Goal: Task Accomplishment & Management: Complete application form

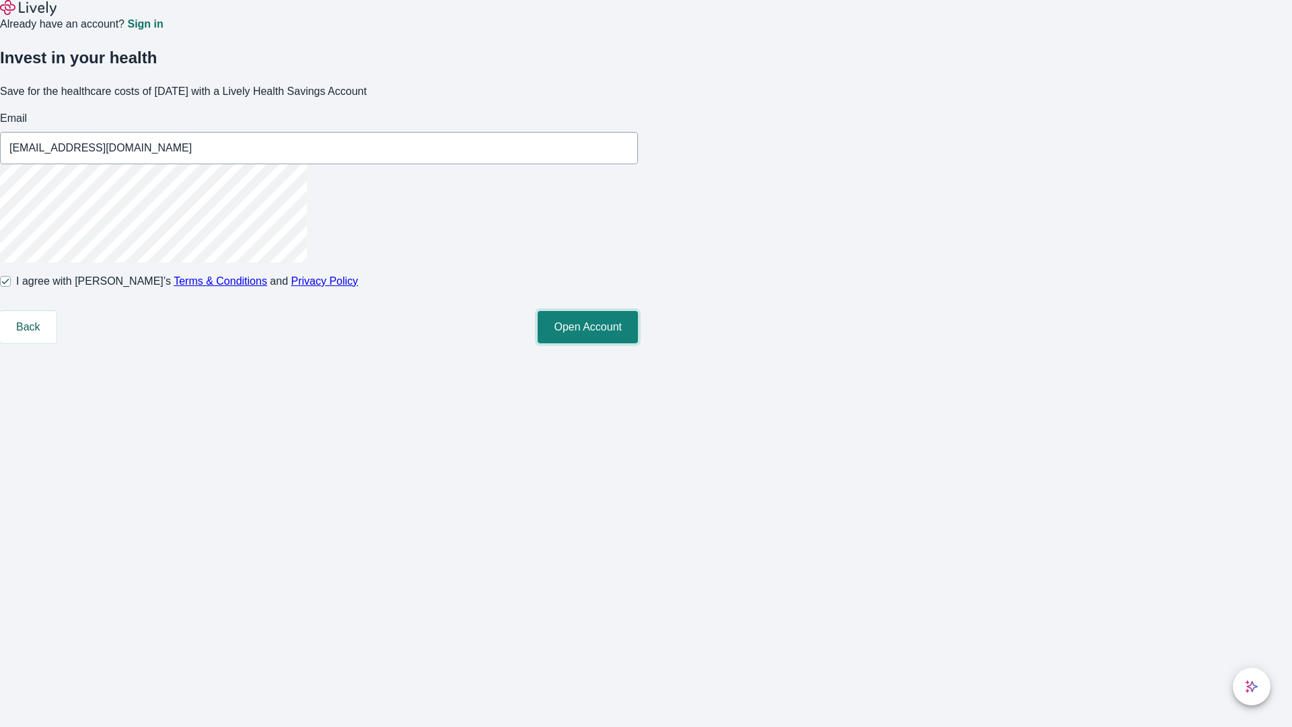
click at [638, 343] on button "Open Account" at bounding box center [588, 327] width 100 height 32
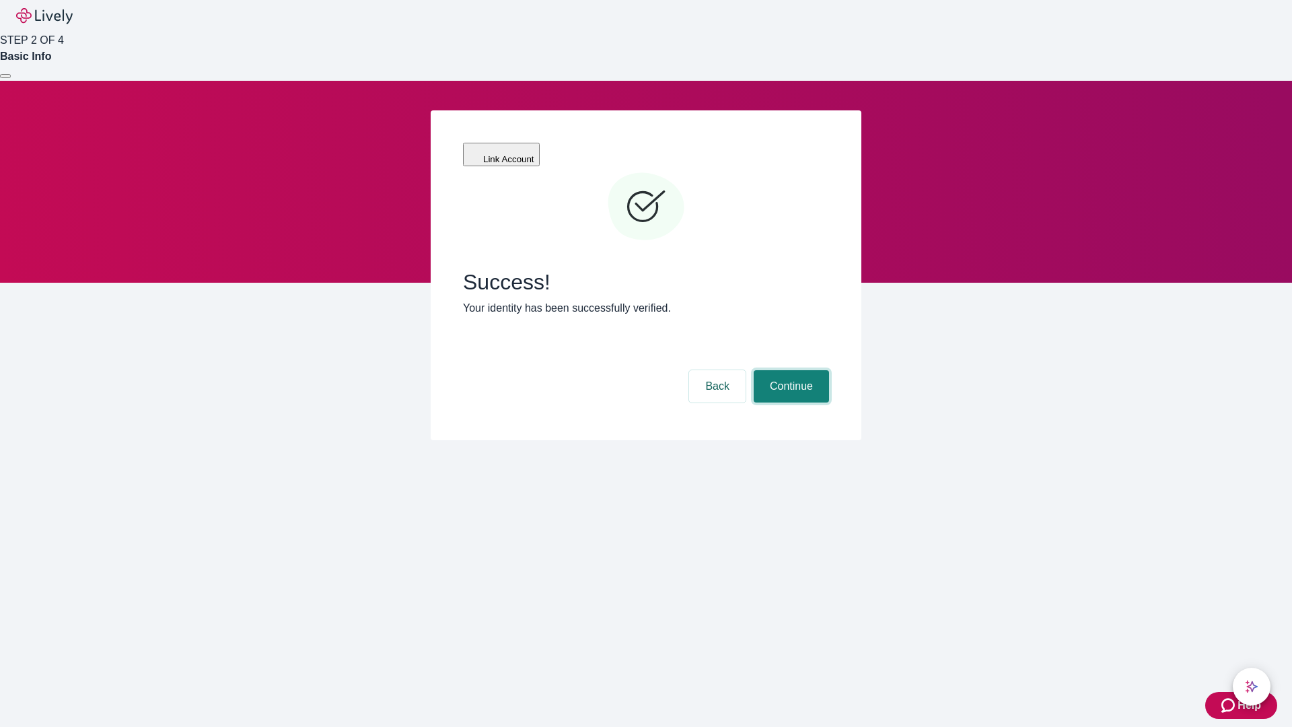
click at [789, 370] on button "Continue" at bounding box center [791, 386] width 75 height 32
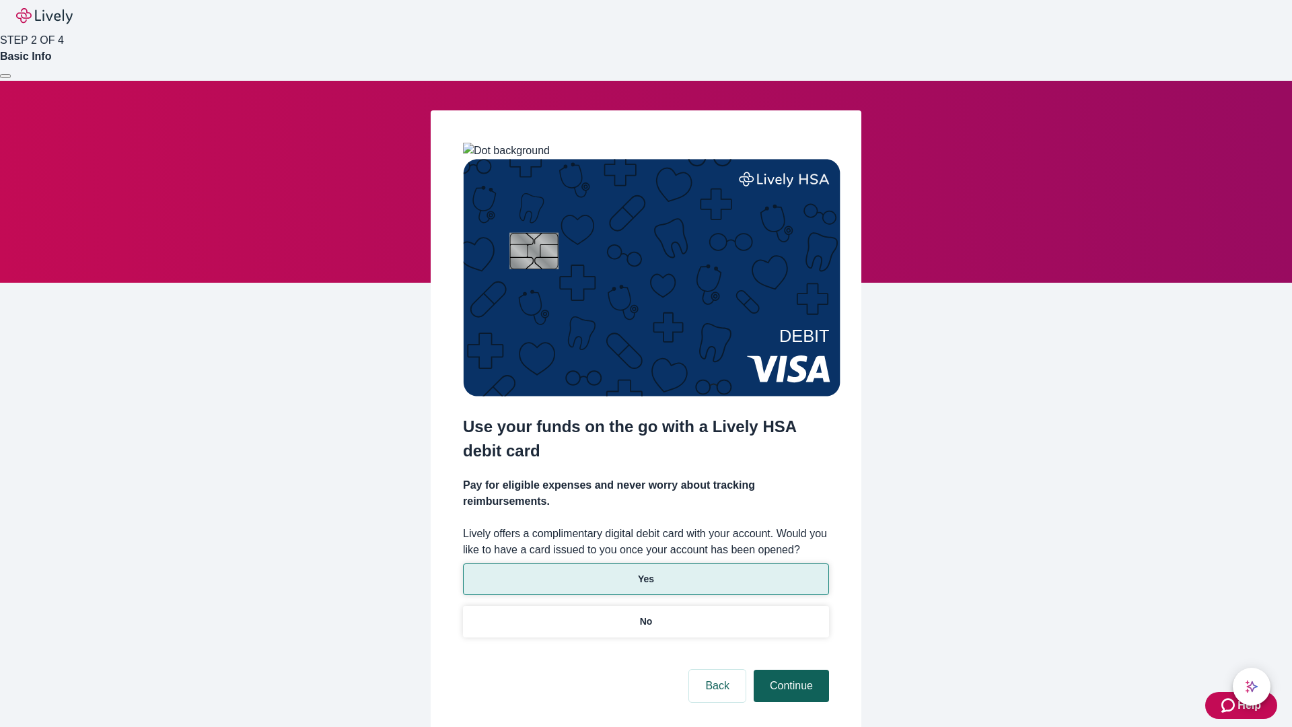
click at [645, 572] on p "Yes" at bounding box center [646, 579] width 16 height 14
click at [789, 670] on button "Continue" at bounding box center [791, 686] width 75 height 32
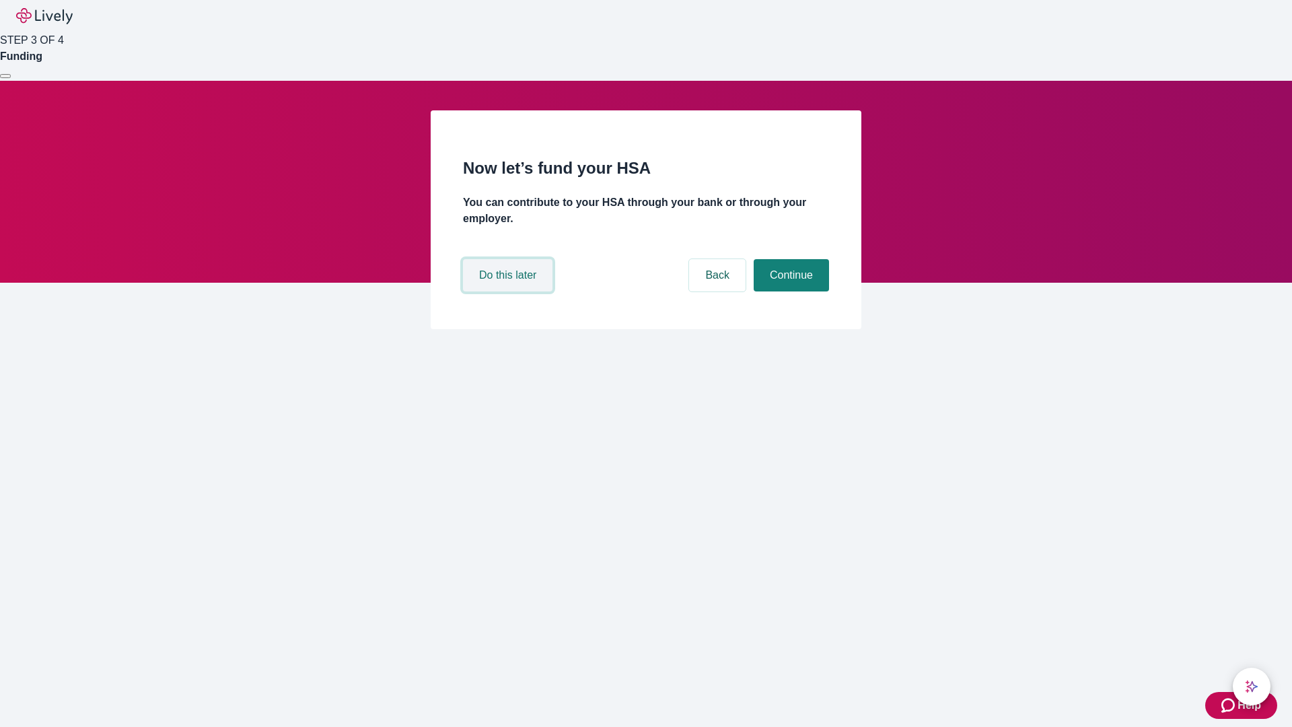
click at [509, 291] on button "Do this later" at bounding box center [508, 275] width 90 height 32
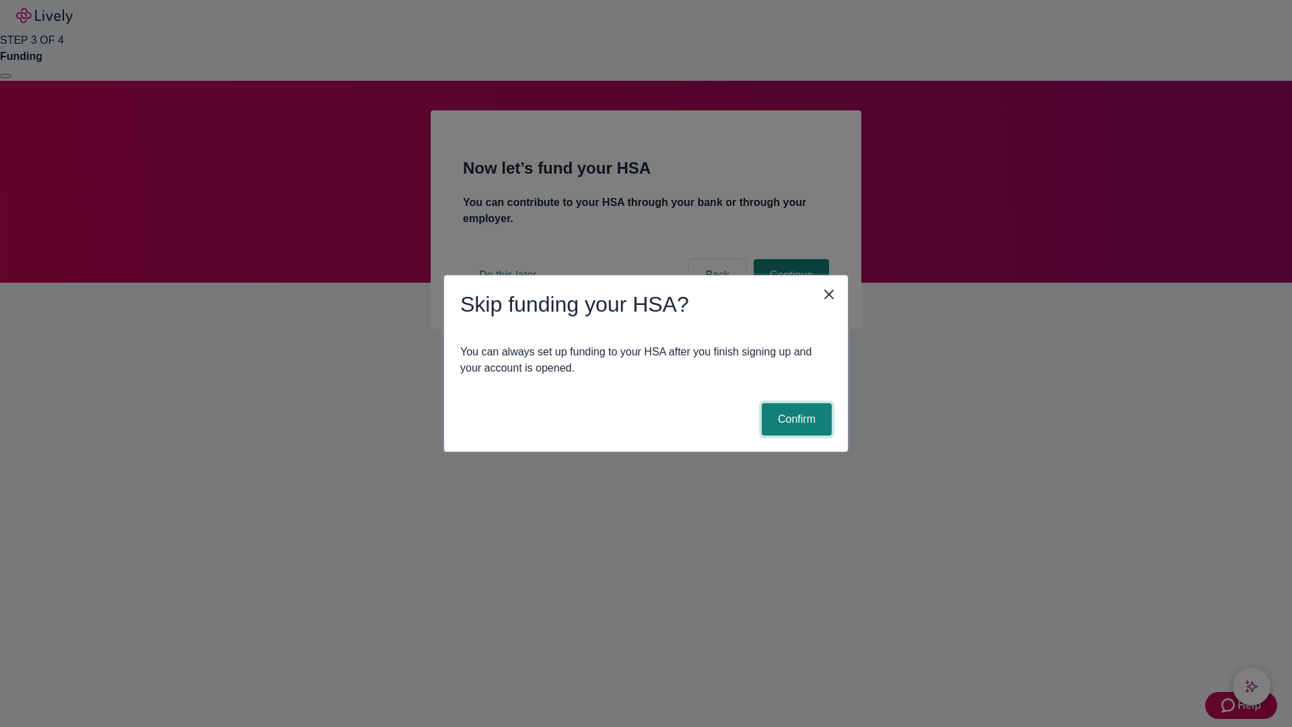
click at [795, 419] on button "Confirm" at bounding box center [797, 419] width 70 height 32
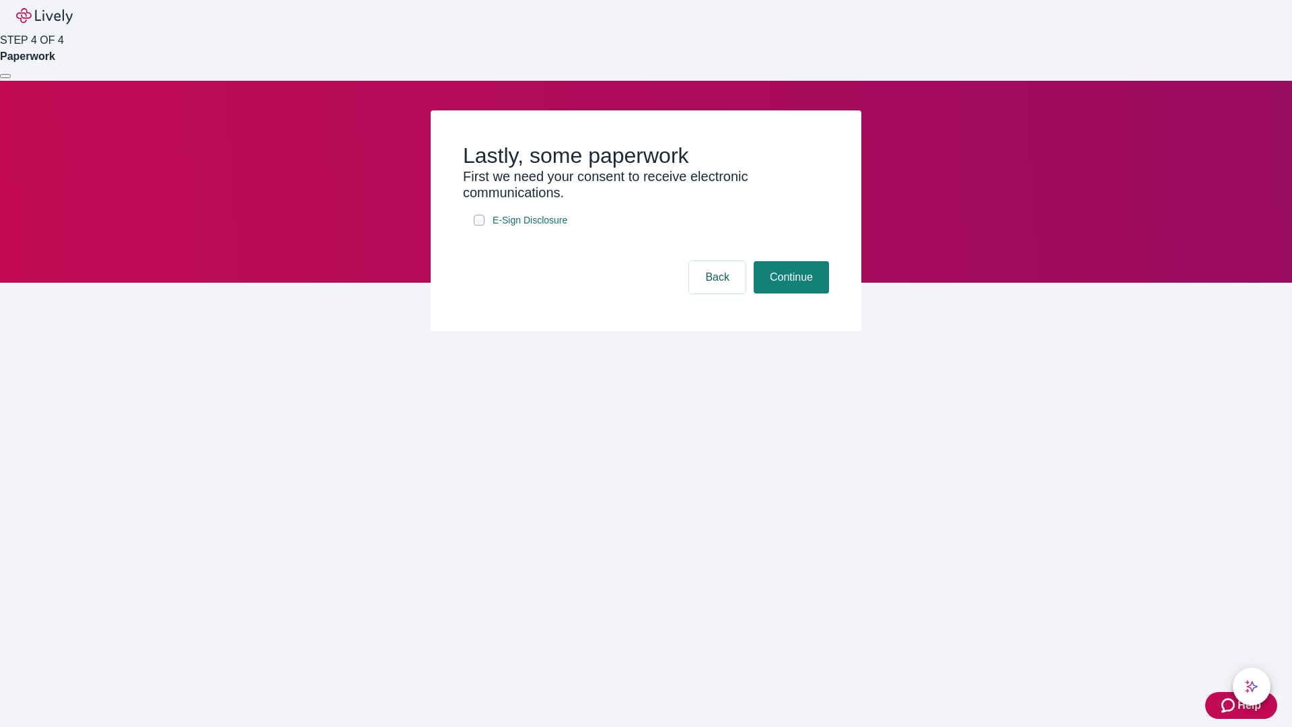
click at [479, 225] on input "E-Sign Disclosure" at bounding box center [479, 220] width 11 height 11
checkbox input "true"
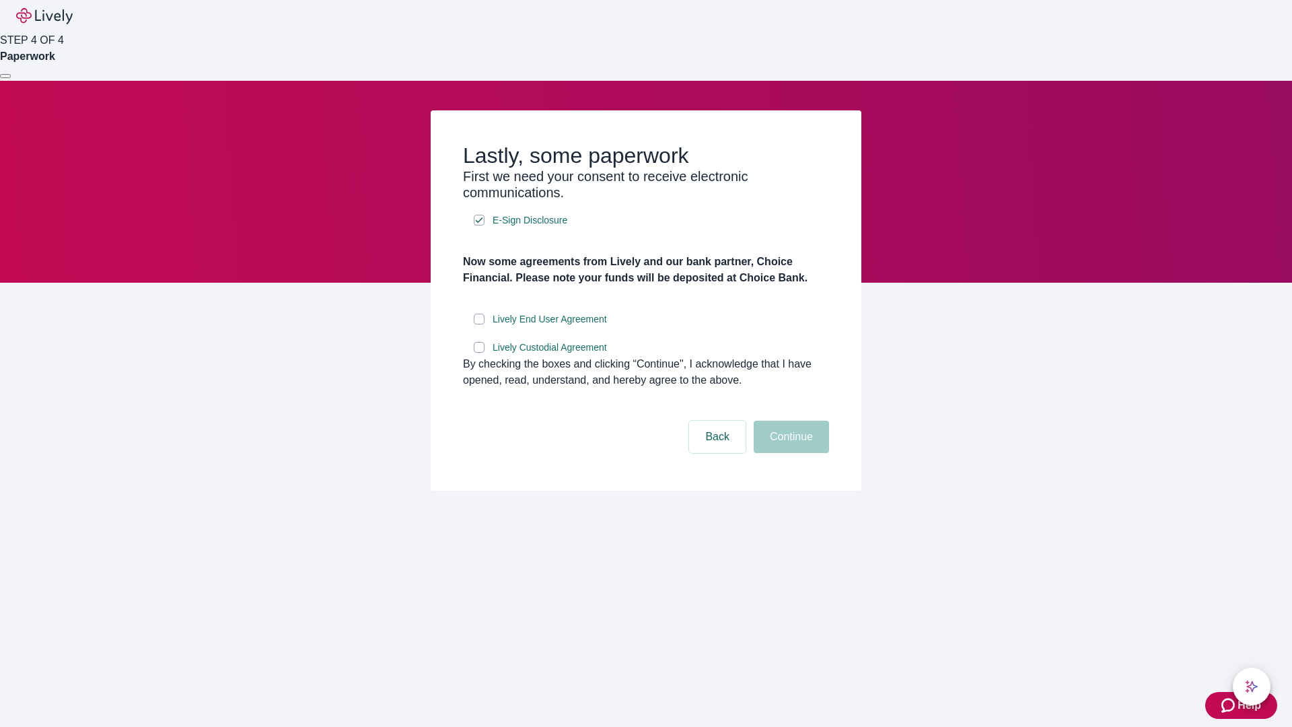
click at [479, 324] on input "Lively End User Agreement" at bounding box center [479, 319] width 11 height 11
checkbox input "true"
click at [479, 353] on input "Lively Custodial Agreement" at bounding box center [479, 347] width 11 height 11
checkbox input "true"
click at [789, 453] on button "Continue" at bounding box center [791, 437] width 75 height 32
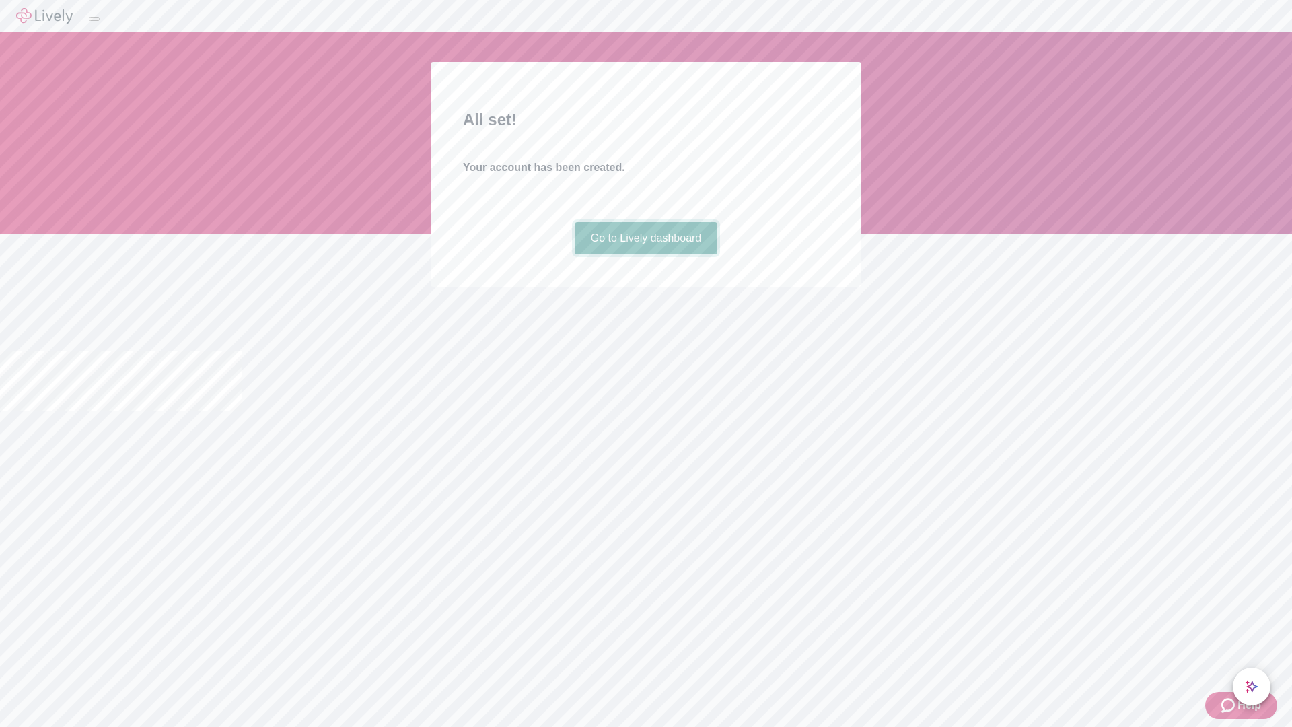
click at [645, 254] on link "Go to Lively dashboard" at bounding box center [646, 238] width 143 height 32
